Goal: Information Seeking & Learning: Check status

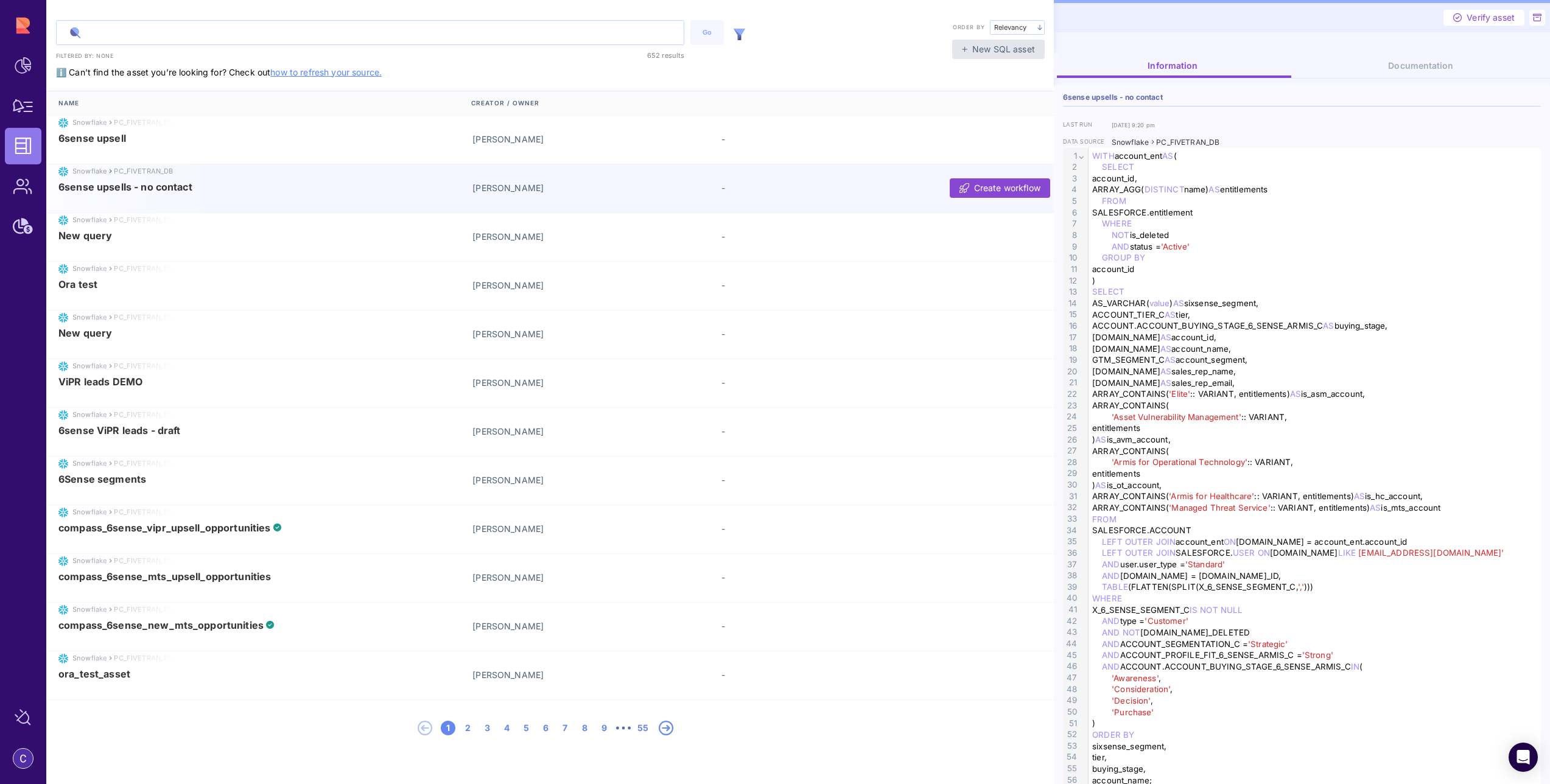
click at [161, 35] on input "text" at bounding box center [370, 32] width 627 height 24
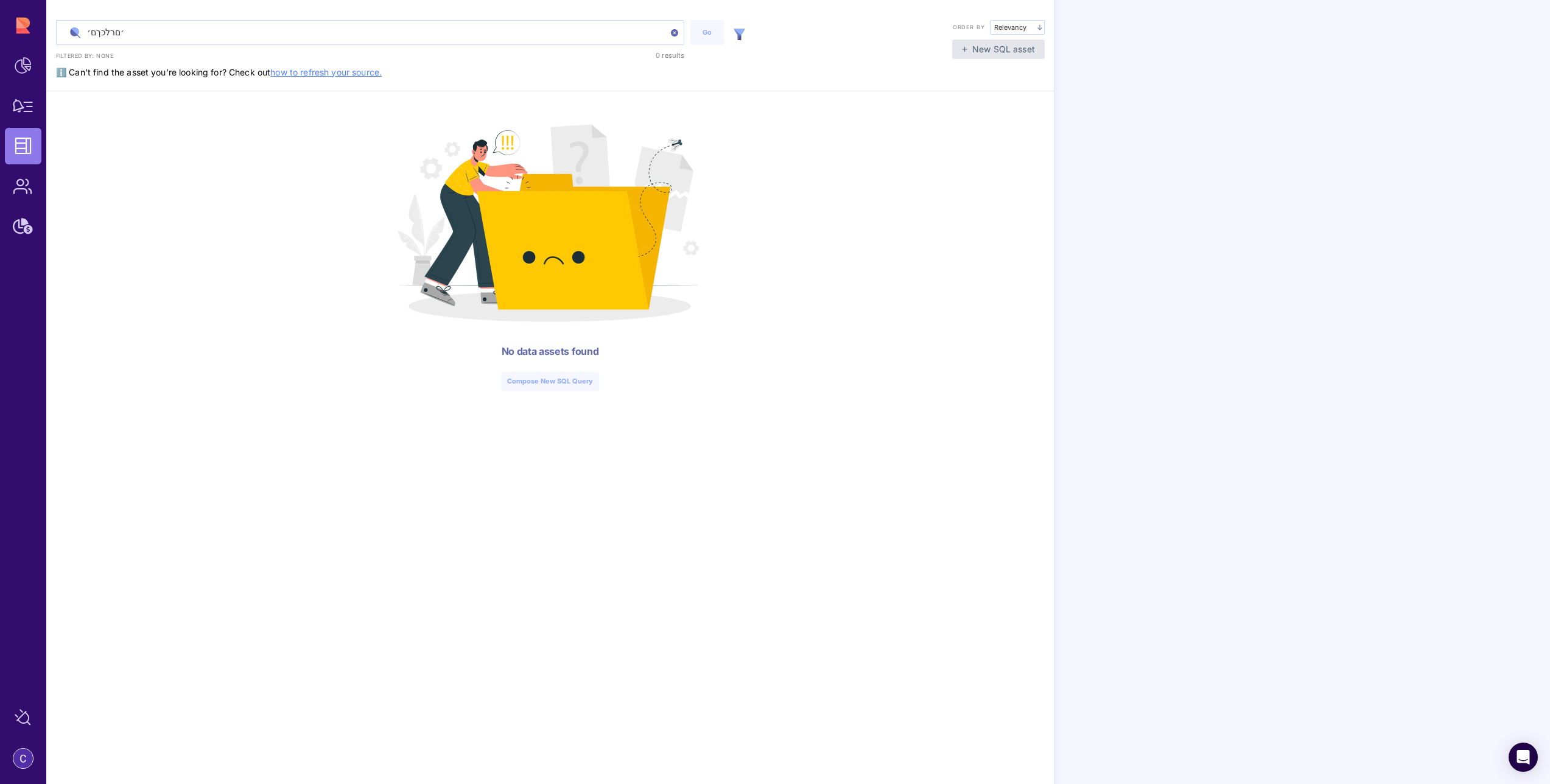
click at [148, 33] on input "׳םרלכךם׳" at bounding box center [370, 32] width 627 height 24
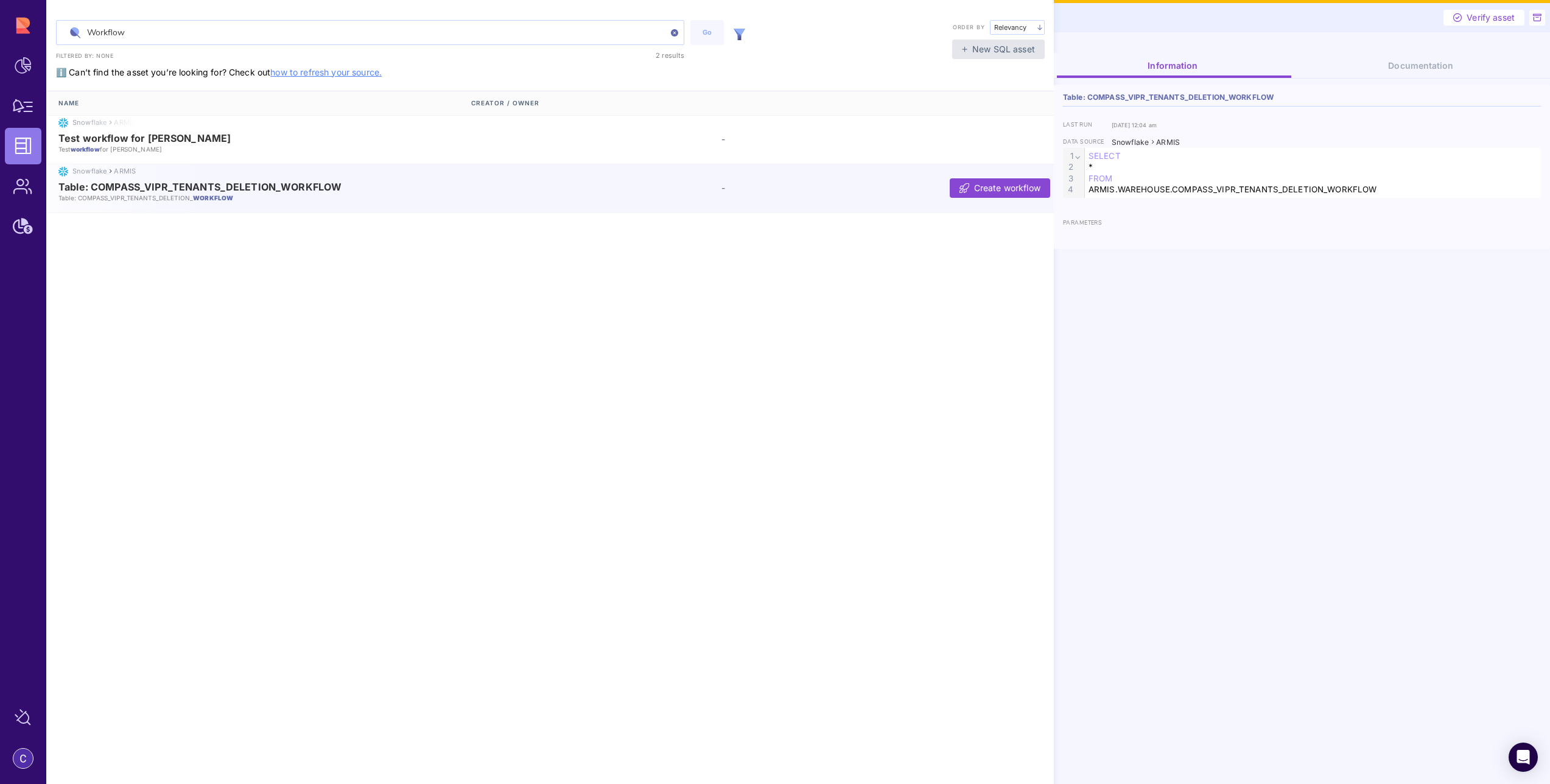
type input "Workflow"
click at [132, 189] on span "Table: COMPASS_VIPR_TENANTS_DELETION_WORKFLOW" at bounding box center [200, 187] width 283 height 11
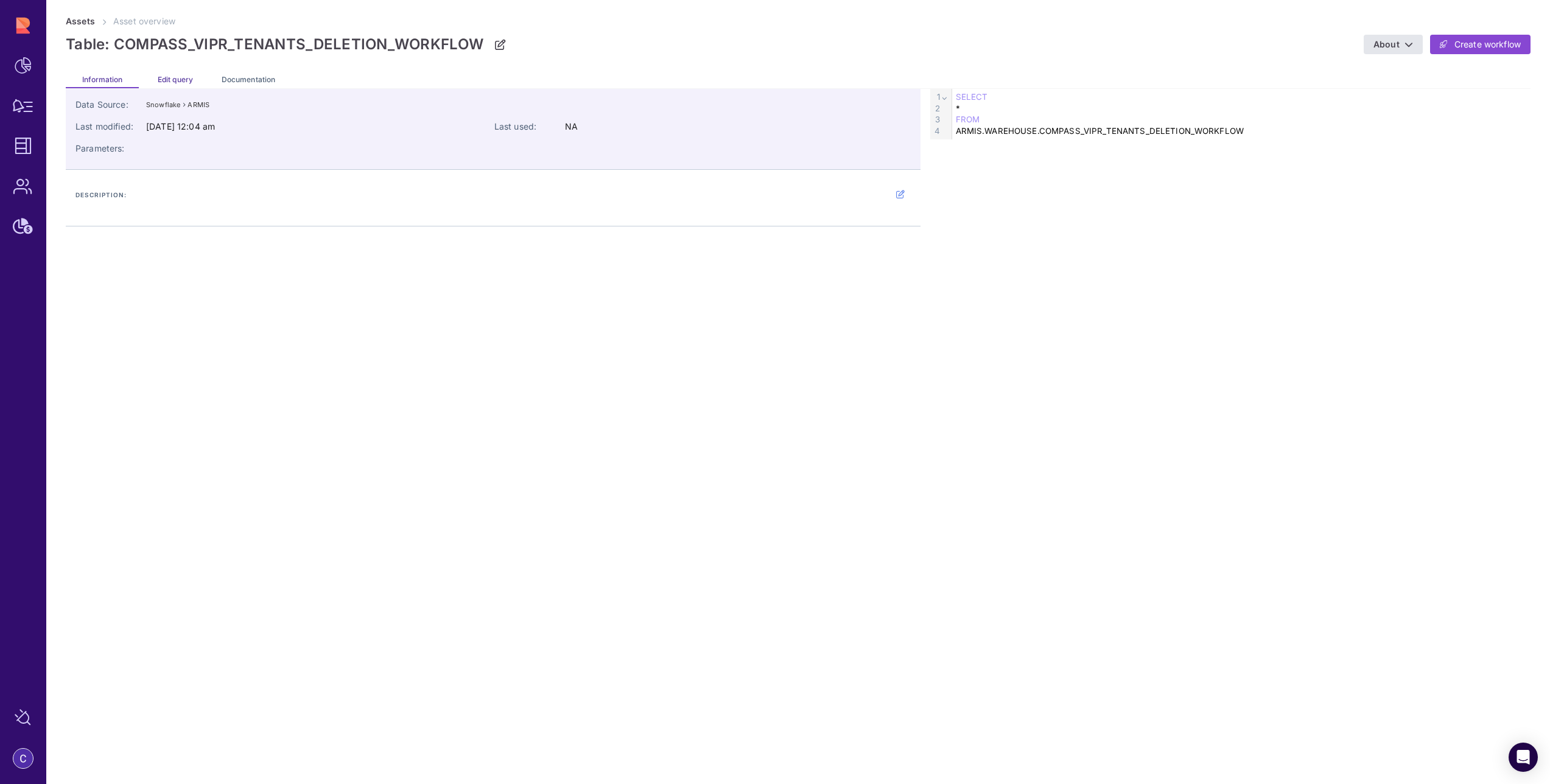
click at [180, 78] on span "Edit query" at bounding box center [175, 79] width 36 height 9
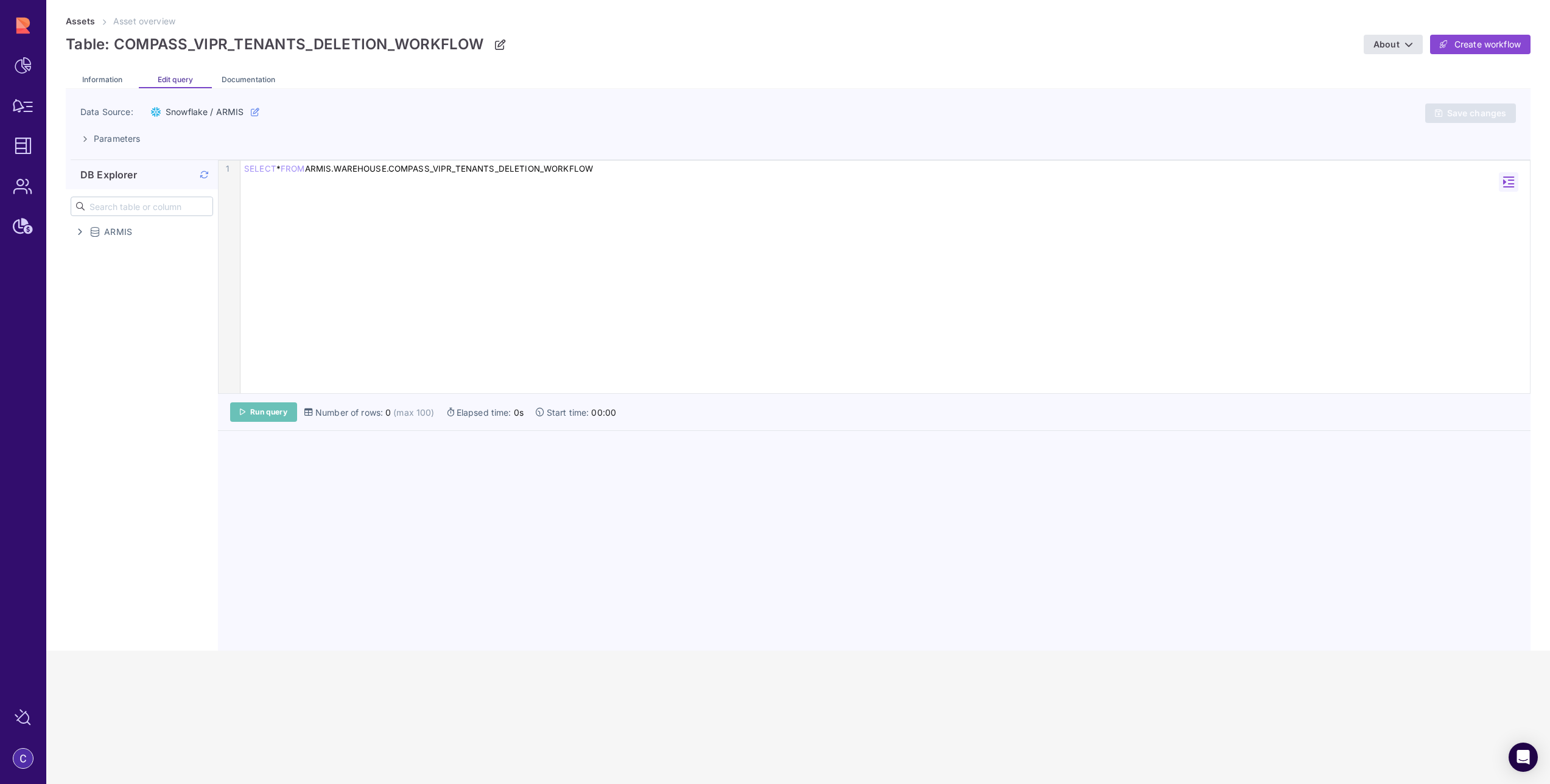
click at [253, 418] on link "Run query" at bounding box center [264, 412] width 67 height 19
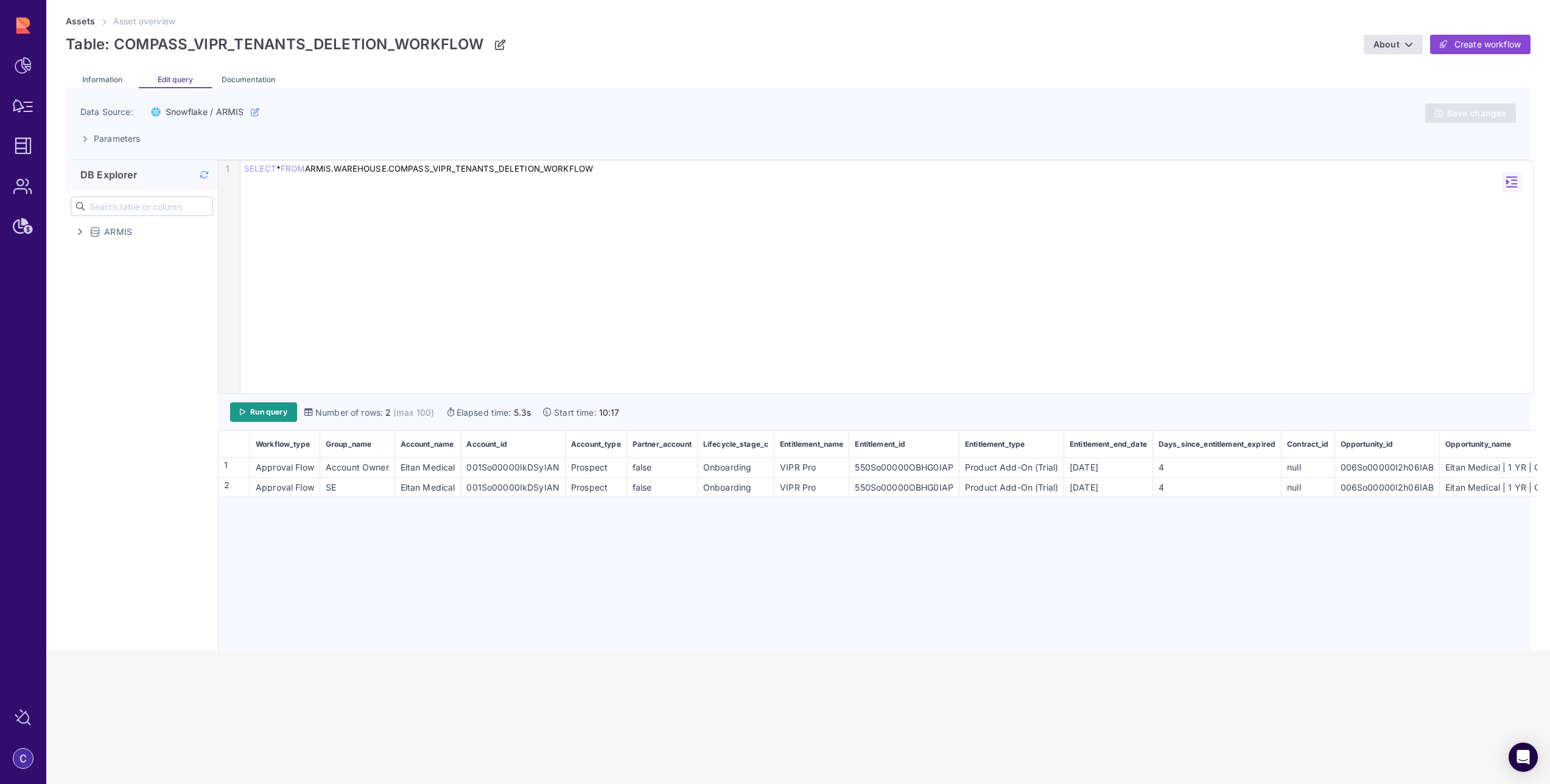
click at [201, 179] on span at bounding box center [204, 174] width 9 height 12
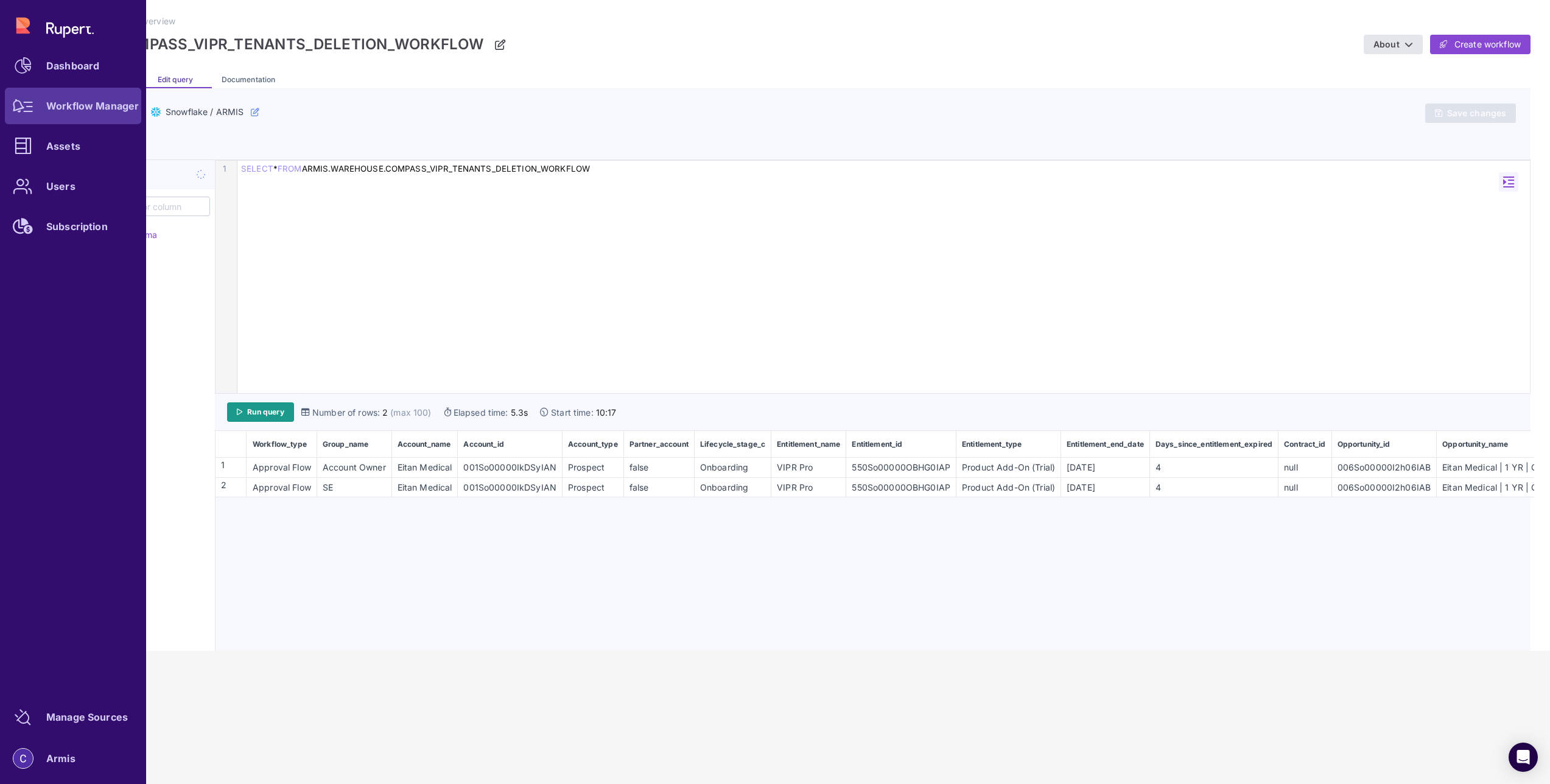
click at [54, 103] on div "Workflow Manager" at bounding box center [92, 105] width 92 height 7
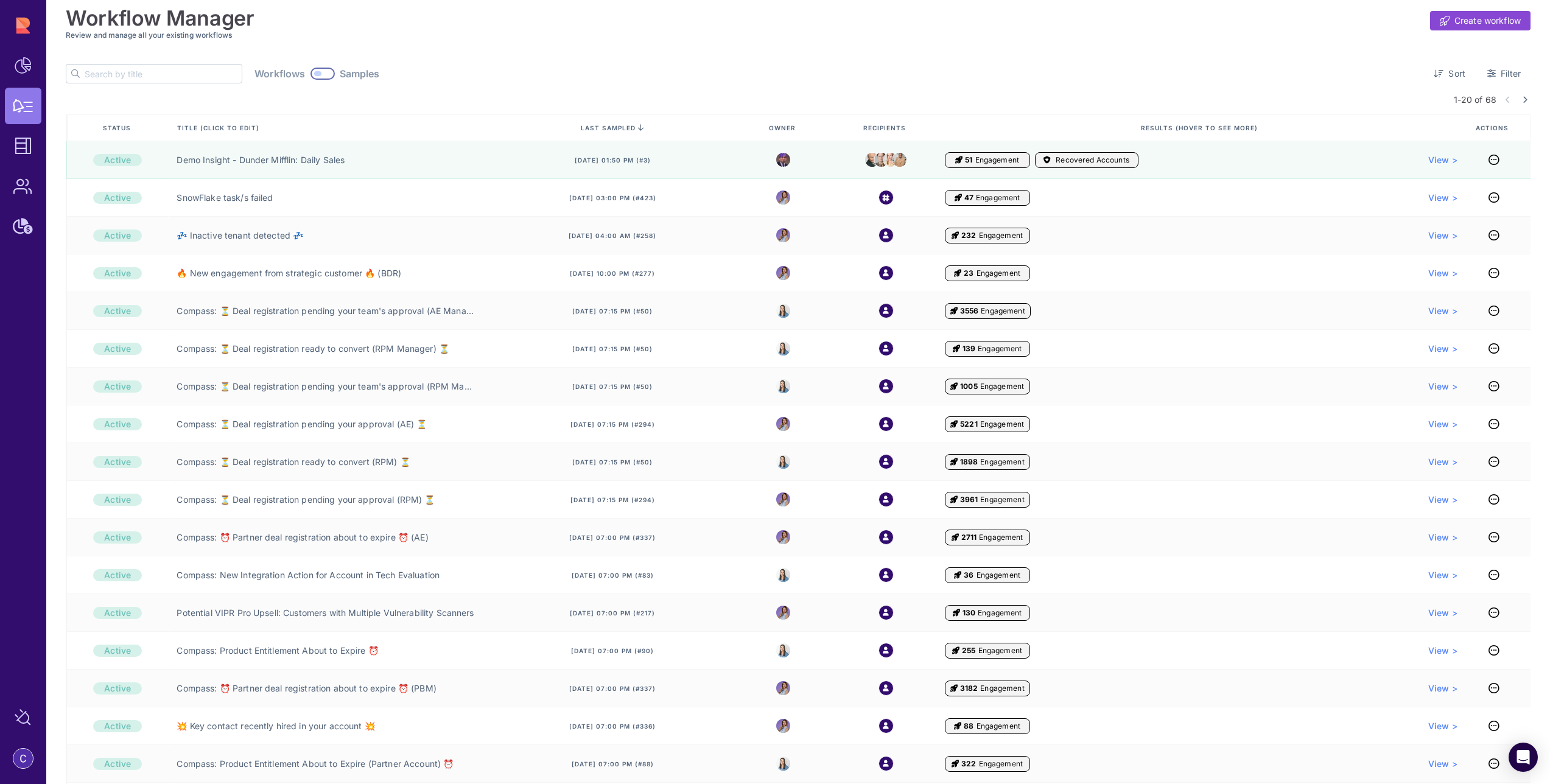
click at [167, 77] on input "text" at bounding box center [163, 74] width 157 height 19
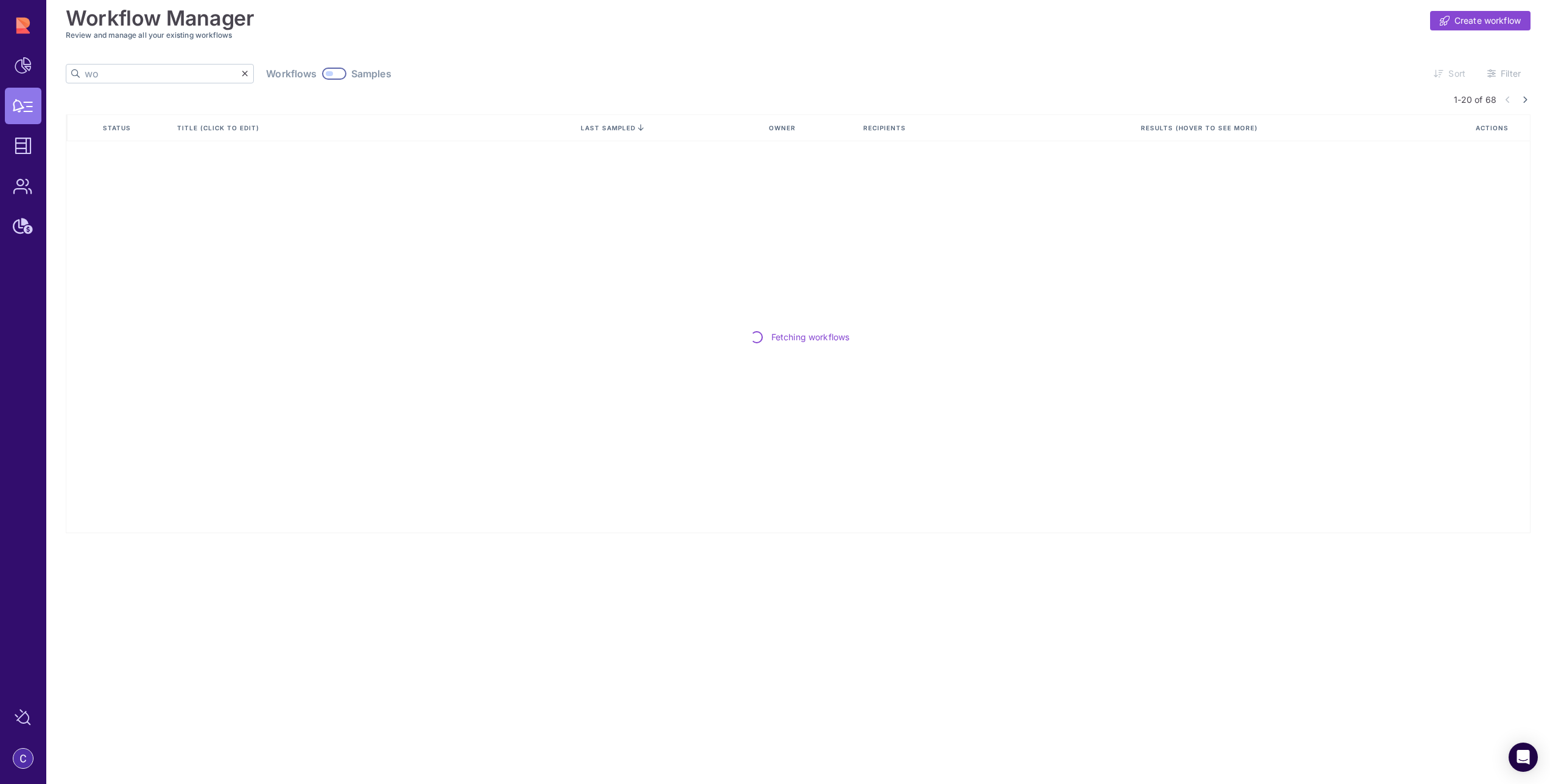
type input "w"
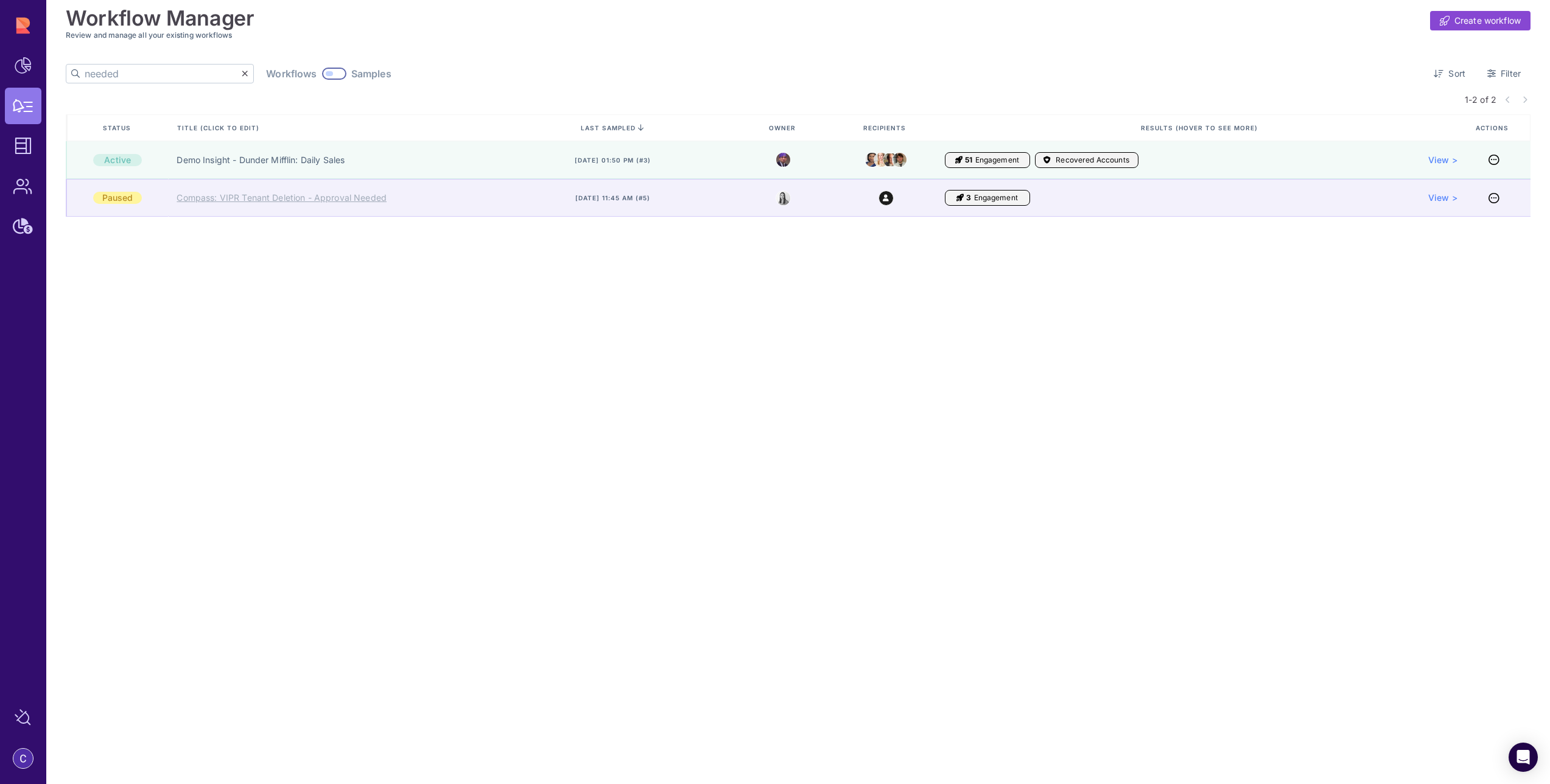
type input "needed"
click at [208, 194] on link "Compass: VIPR Tenant Deletion - Approval Needed" at bounding box center [281, 197] width 210 height 12
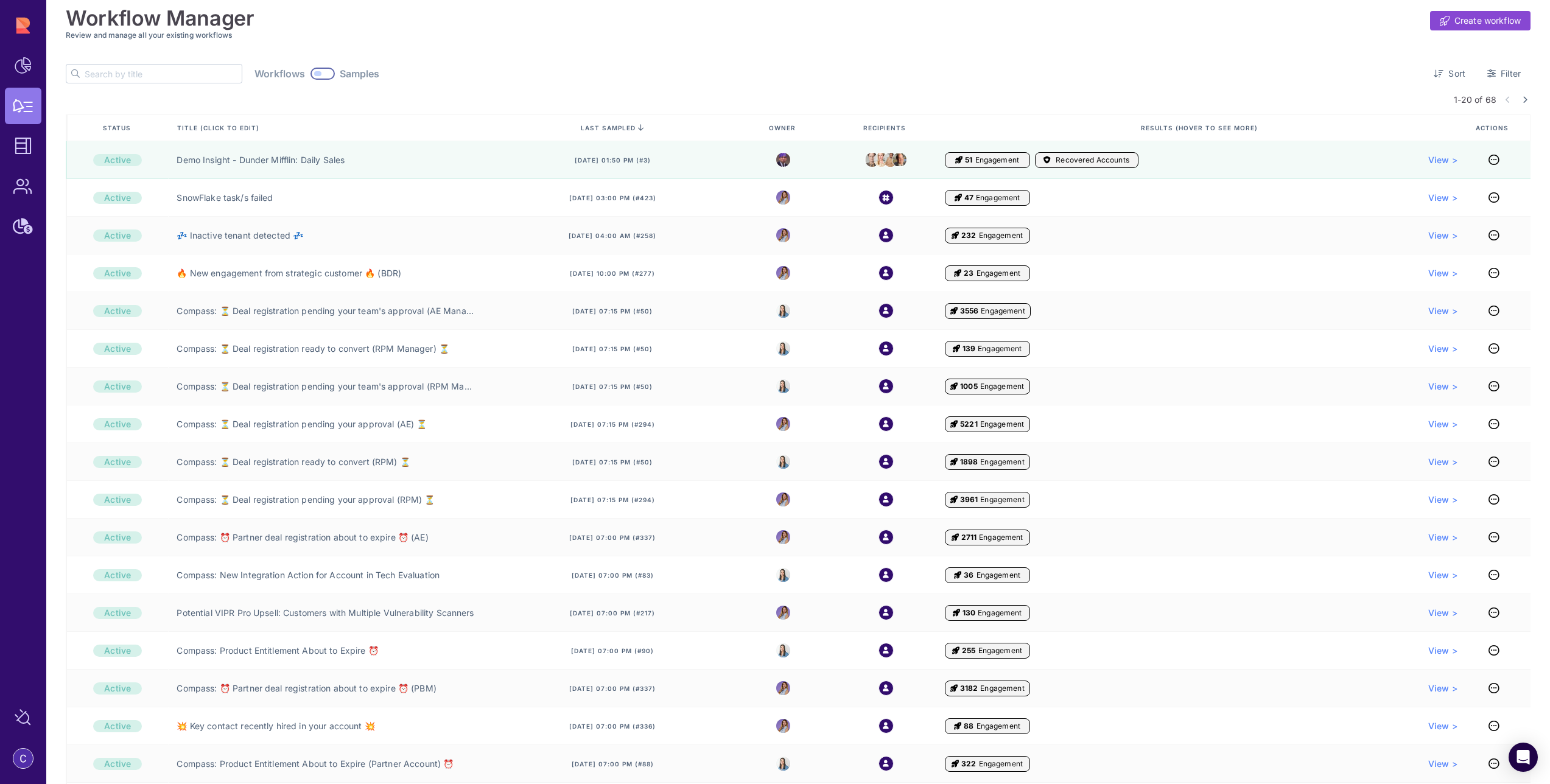
click at [311, 74] on div at bounding box center [323, 73] width 24 height 12
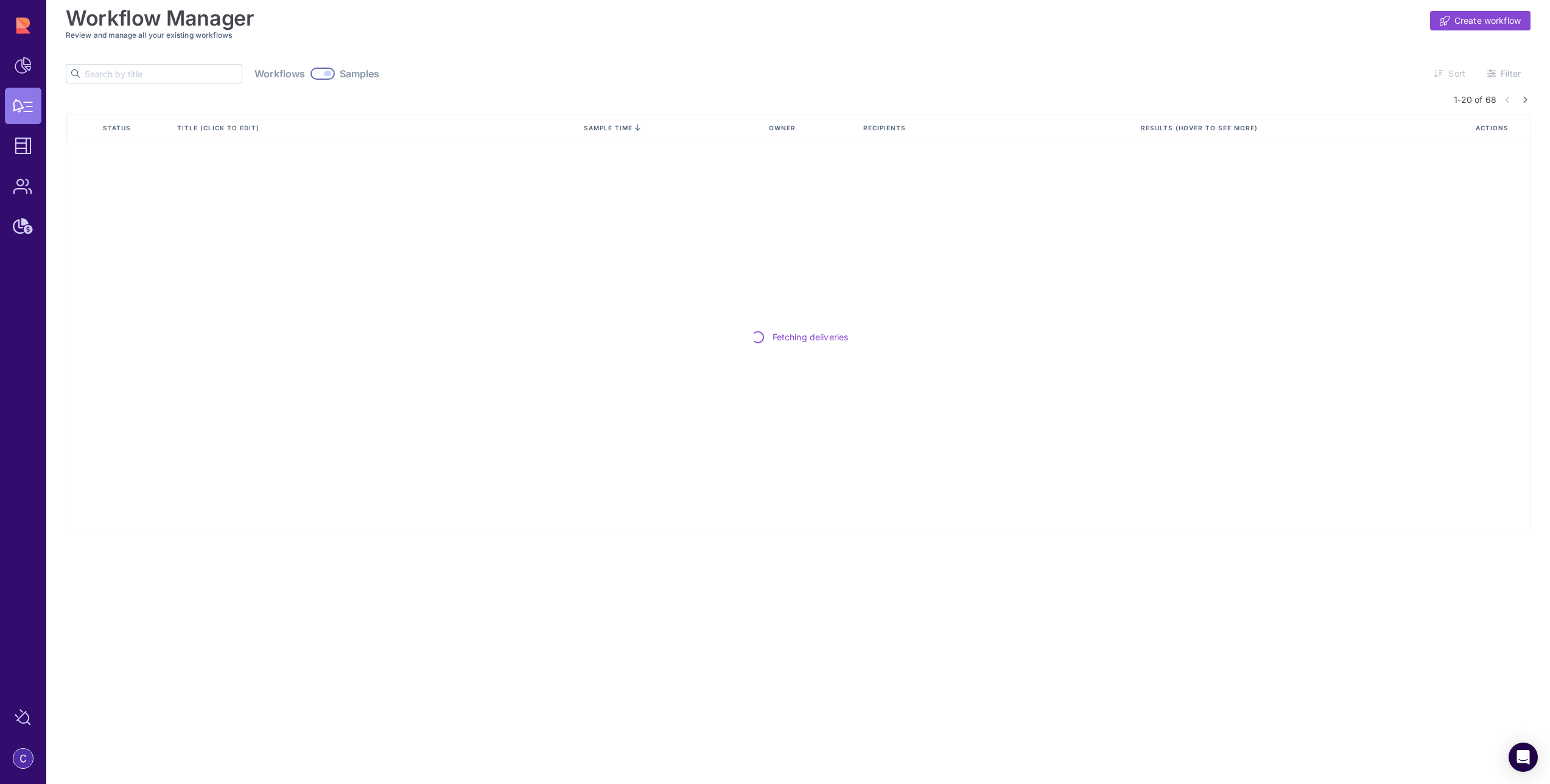
click at [128, 79] on input "text" at bounding box center [163, 74] width 157 height 19
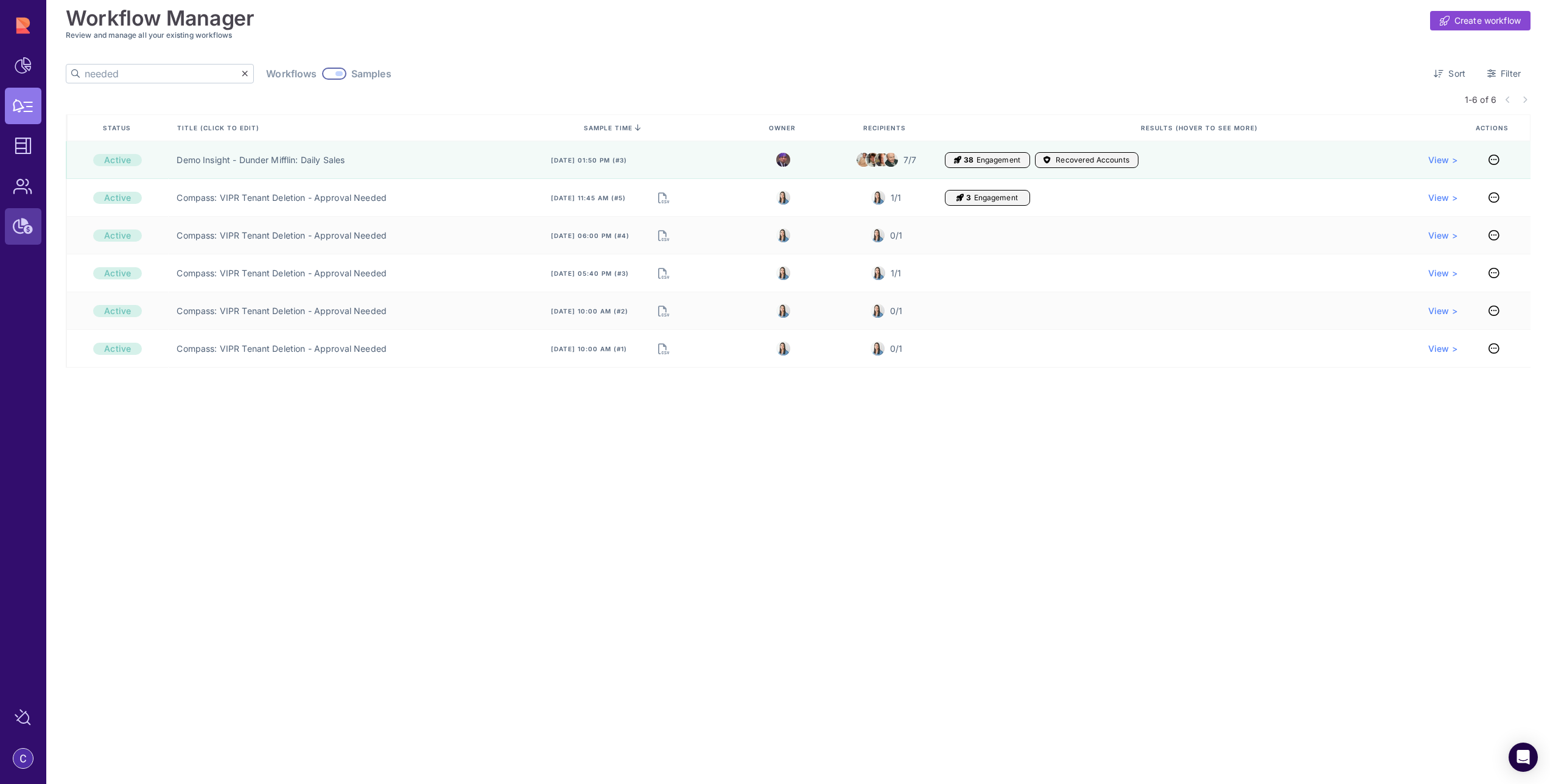
type input "needed"
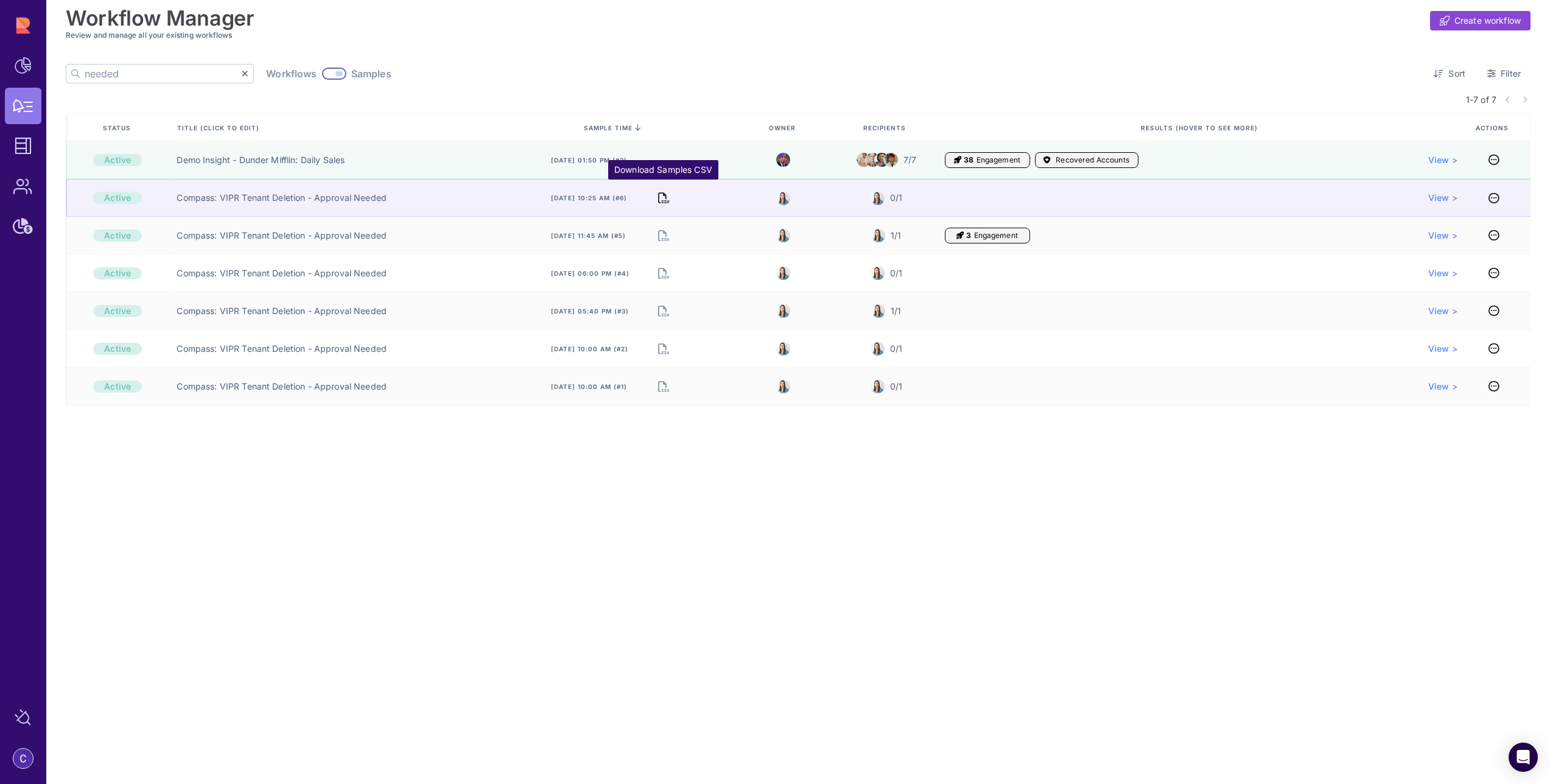
click at [659, 198] on icon "Download Samples CSV" at bounding box center [663, 197] width 11 height 17
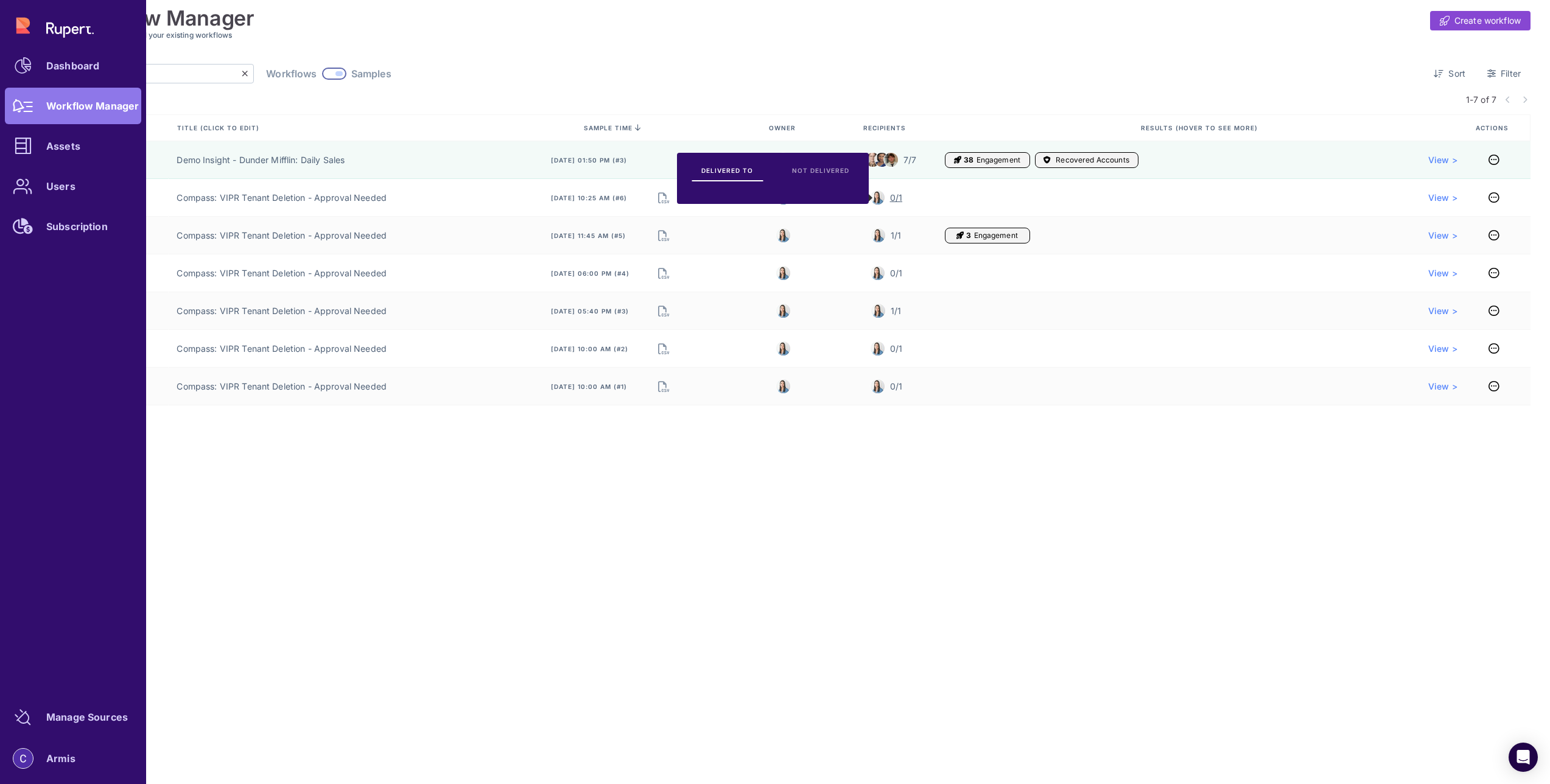
click at [24, 114] on div "Dashboard Workflow Manager Assets Users Subscription" at bounding box center [73, 126] width 136 height 238
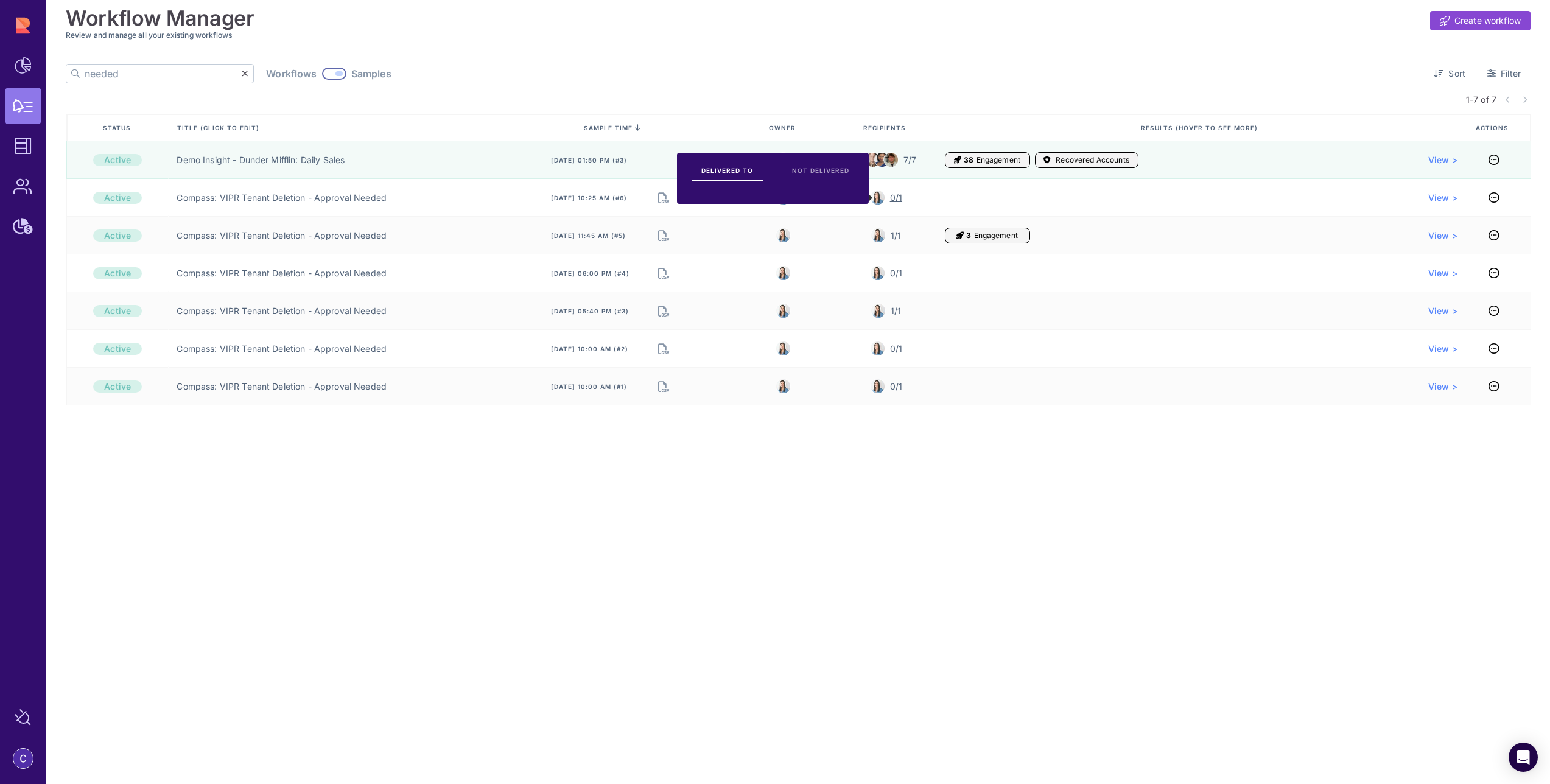
click at [322, 75] on div at bounding box center [334, 73] width 24 height 12
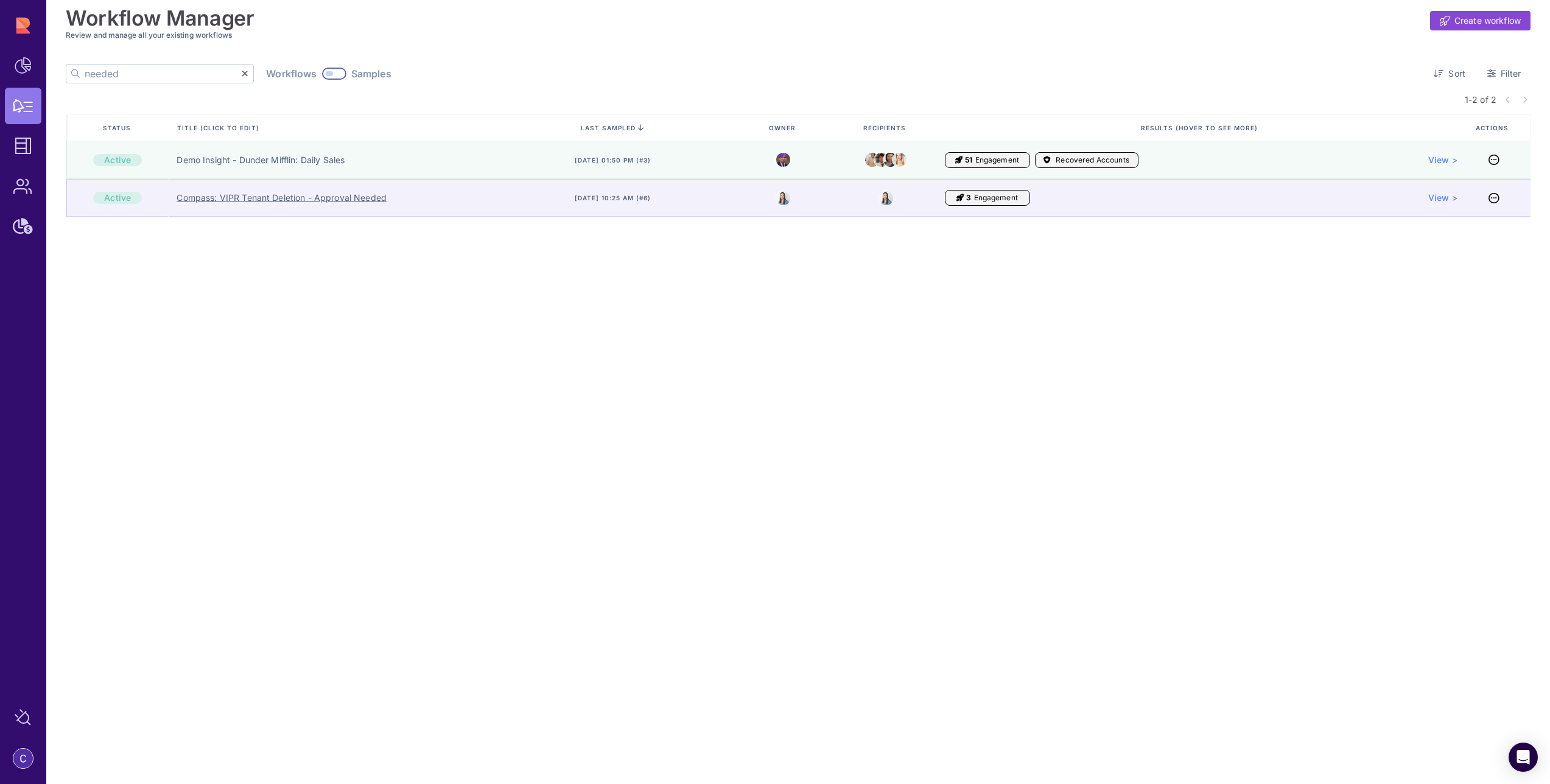
click at [277, 201] on link "Compass: VIPR Tenant Deletion - Approval Needed" at bounding box center [281, 197] width 210 height 12
